Goal: Find specific fact: Find contact information

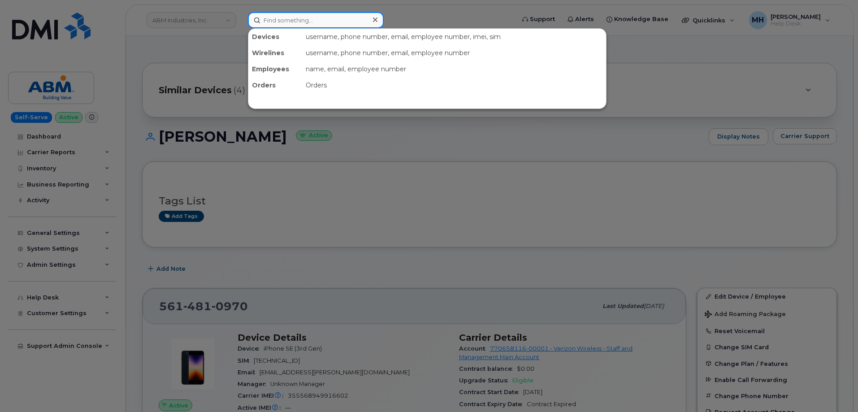
click at [361, 22] on input at bounding box center [316, 20] width 136 height 16
paste input "[PERSON_NAME]"
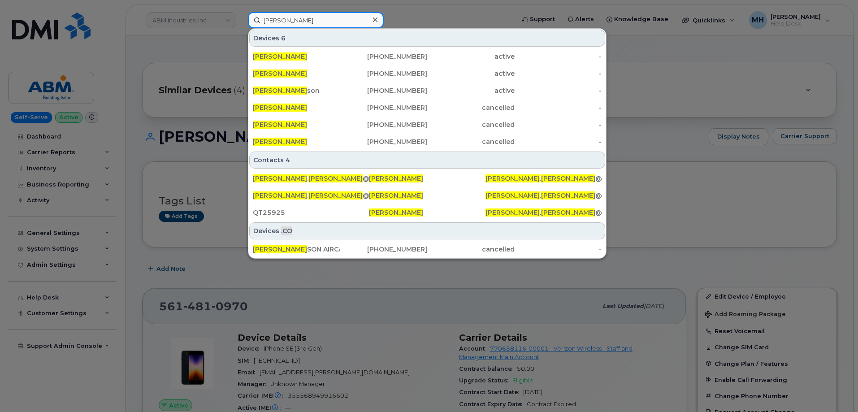
type input "[PERSON_NAME]"
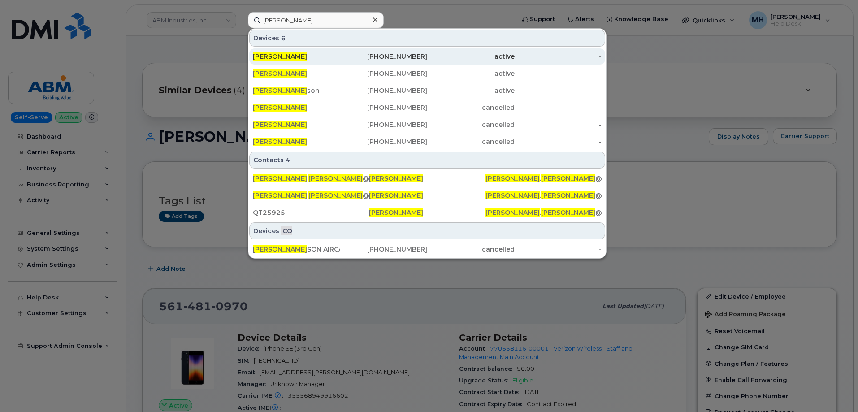
click at [351, 58] on div "864-922-9053" at bounding box center [383, 56] width 87 height 9
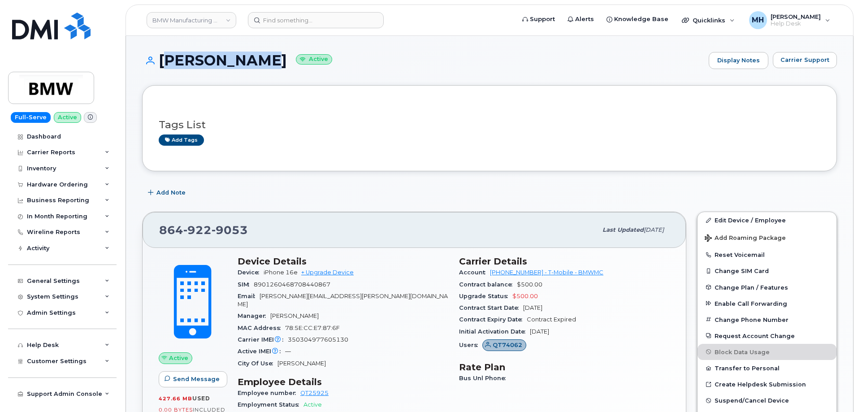
drag, startPoint x: 250, startPoint y: 61, endPoint x: 164, endPoint y: 61, distance: 86.1
click at [164, 61] on h1 "[PERSON_NAME] Active" at bounding box center [423, 60] width 562 height 16
copy h1 "[PERSON_NAME]"
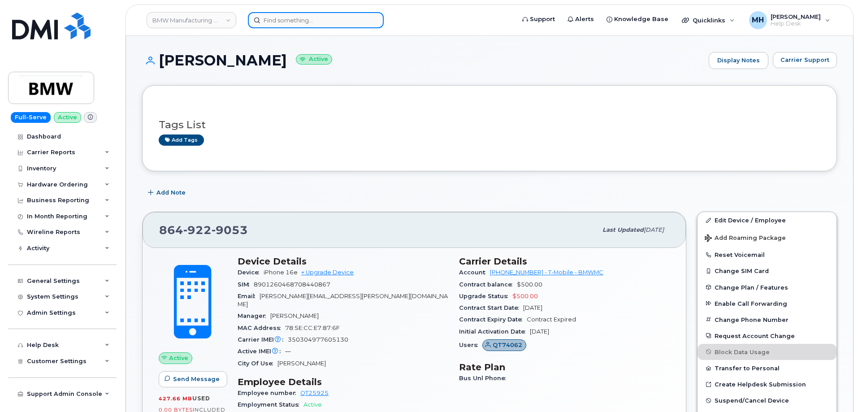
click at [317, 20] on input at bounding box center [316, 20] width 136 height 16
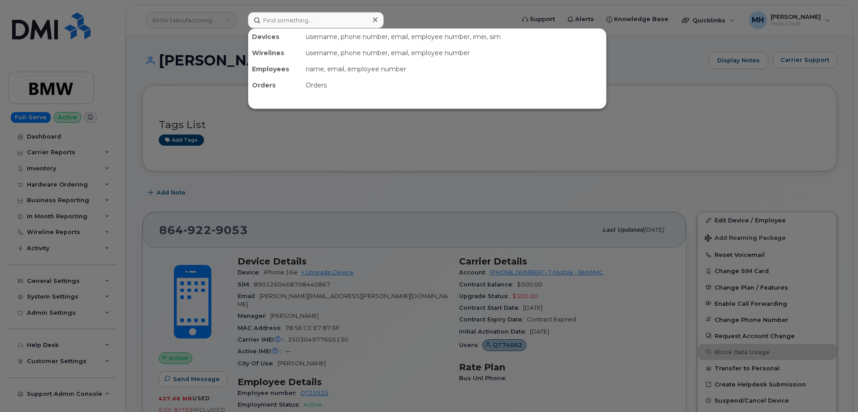
click at [333, 215] on div at bounding box center [429, 206] width 858 height 412
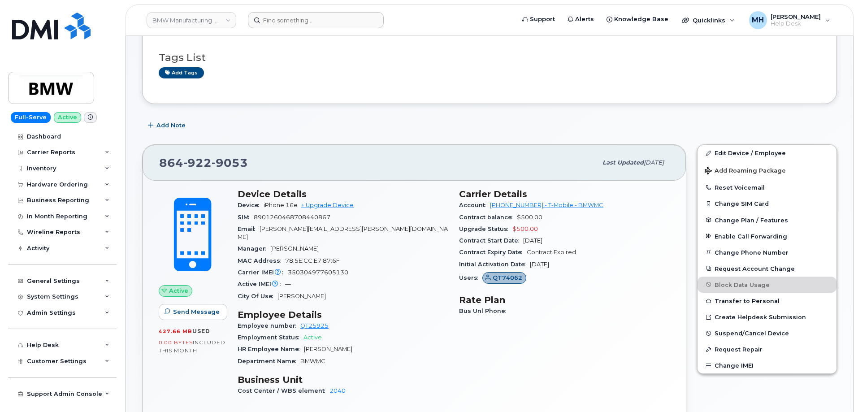
scroll to position [134, 0]
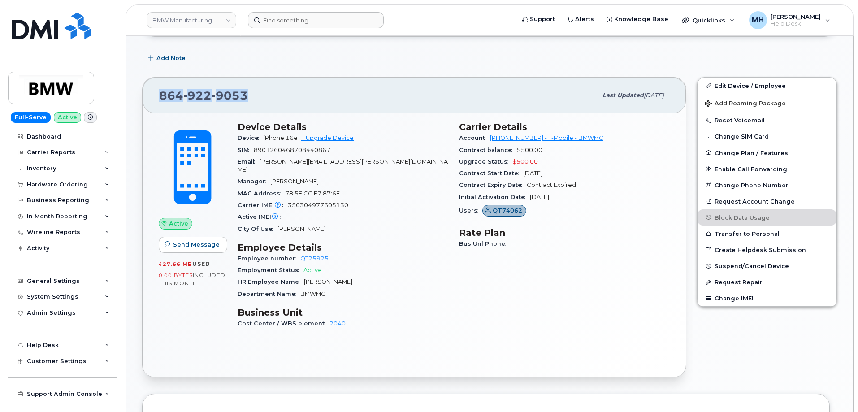
drag, startPoint x: 254, startPoint y: 95, endPoint x: 157, endPoint y: 95, distance: 96.8
click at [157, 95] on div "864 922 9053 Last updated Aug 20, 2025" at bounding box center [414, 96] width 543 height 36
copy span "864 922 9053"
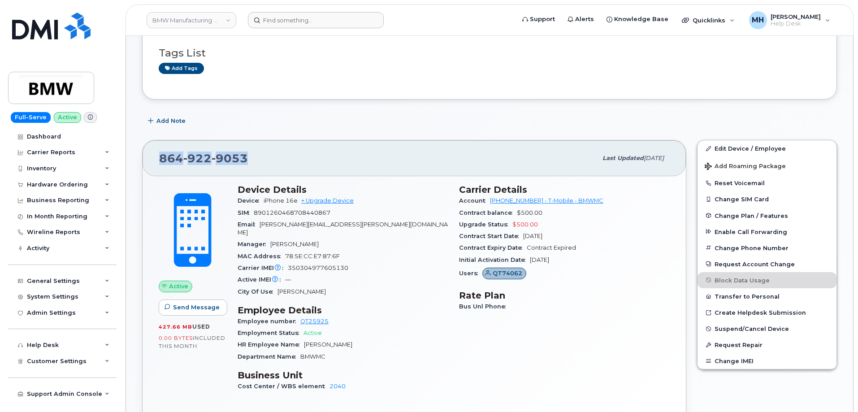
scroll to position [0, 0]
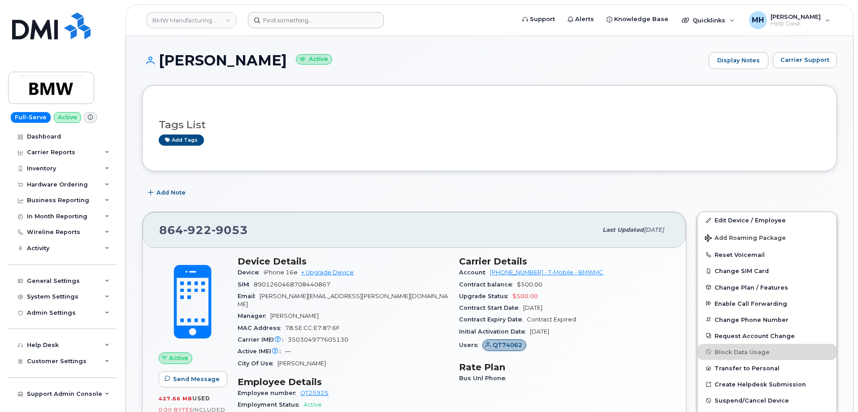
click at [344, 28] on header "BMW Manufacturing Co LLC Support Alerts Knowledge Base Quicklinks Suspend / Can…" at bounding box center [490, 19] width 728 height 31
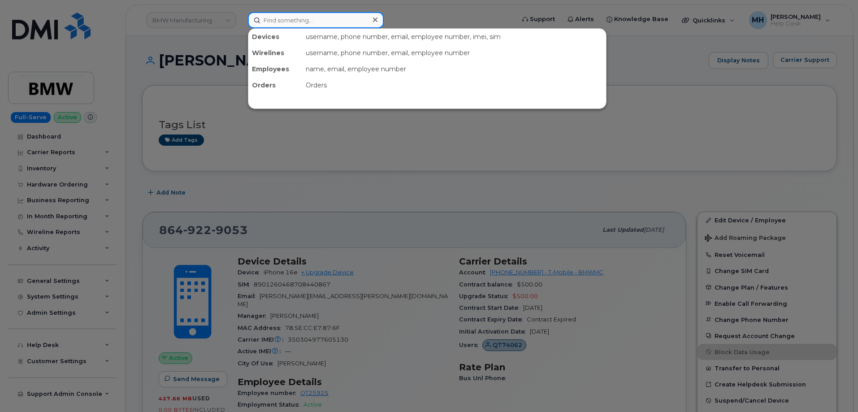
click at [346, 22] on input at bounding box center [316, 20] width 136 height 16
paste input "330-803-9150"
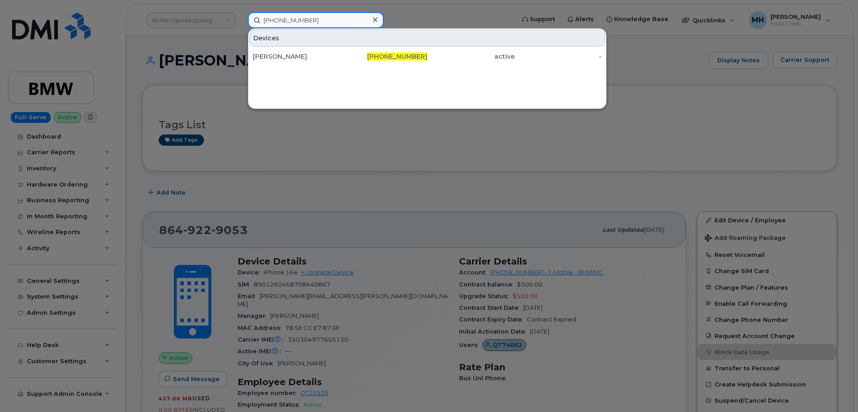
type input "330-803-9150"
click at [336, 56] on div "[PERSON_NAME]" at bounding box center [296, 56] width 87 height 9
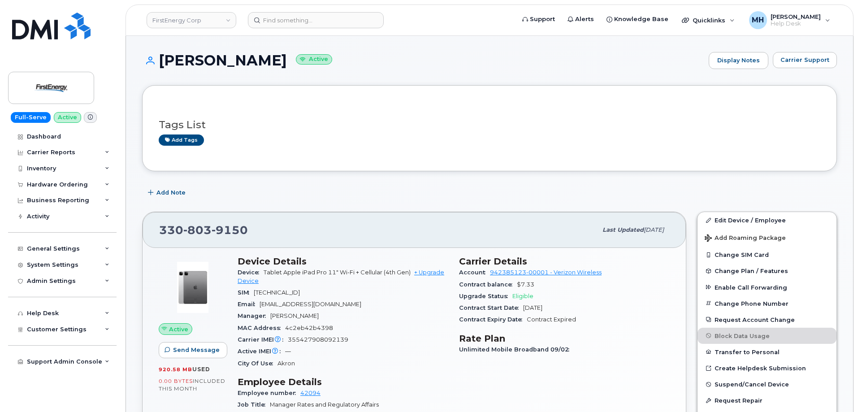
drag, startPoint x: 296, startPoint y: 61, endPoint x: 162, endPoint y: 65, distance: 133.6
click at [162, 65] on h1 "STEPHANIE L FALL Active" at bounding box center [423, 60] width 562 height 16
copy h1 "[PERSON_NAME]"
drag, startPoint x: 225, startPoint y: 233, endPoint x: 154, endPoint y: 233, distance: 71.3
click at [154, 233] on div "330 803 9150 Last updated Jun 13, 2025" at bounding box center [414, 230] width 543 height 36
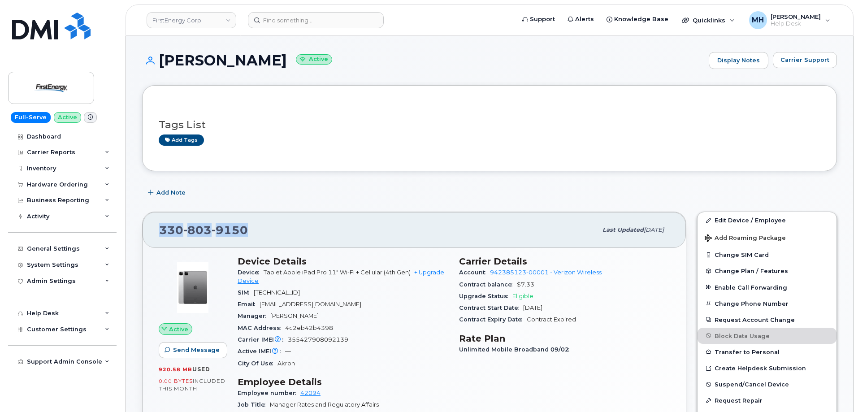
copy span "330 803 9150"
drag, startPoint x: 277, startPoint y: 63, endPoint x: 156, endPoint y: 62, distance: 121.9
click at [156, 62] on h1 "STEPHANIE L FALL Active" at bounding box center [423, 60] width 562 height 16
copy h1 "[PERSON_NAME]"
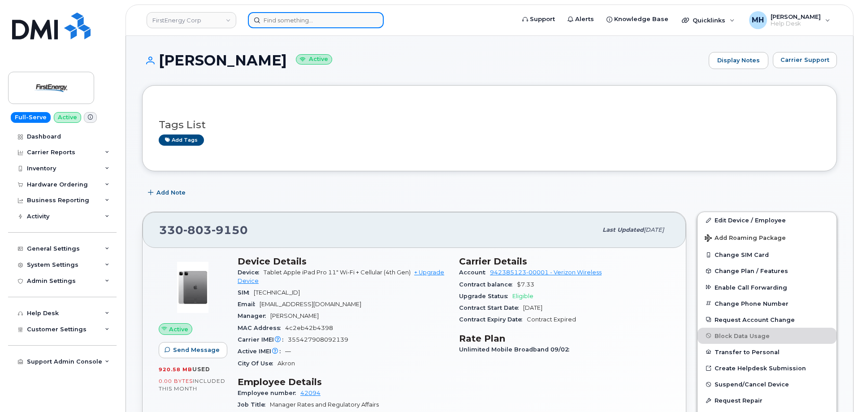
click at [255, 26] on input at bounding box center [316, 20] width 136 height 16
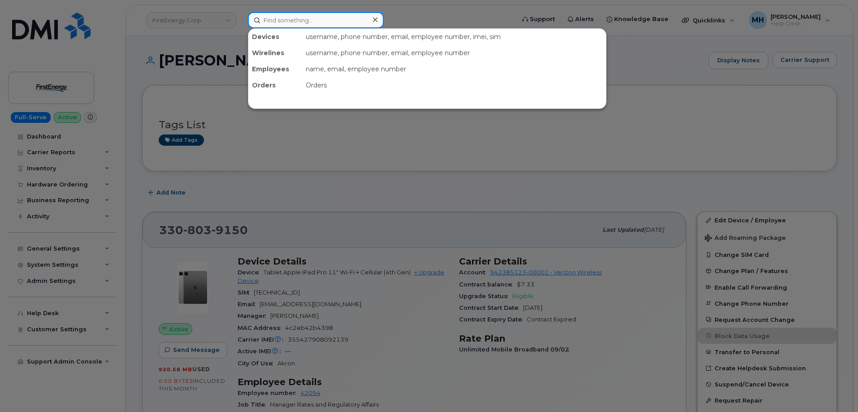
paste input "[PERSON_NAME]"
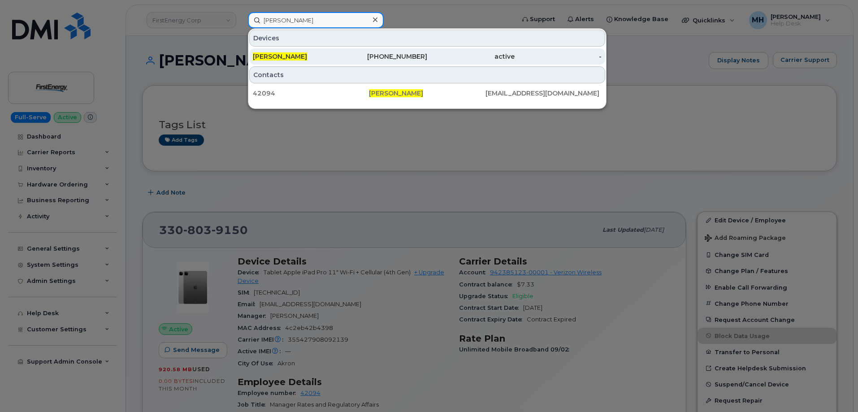
type input "[PERSON_NAME]"
click at [304, 58] on span "[PERSON_NAME]" at bounding box center [280, 56] width 54 height 8
